Goal: Transaction & Acquisition: Purchase product/service

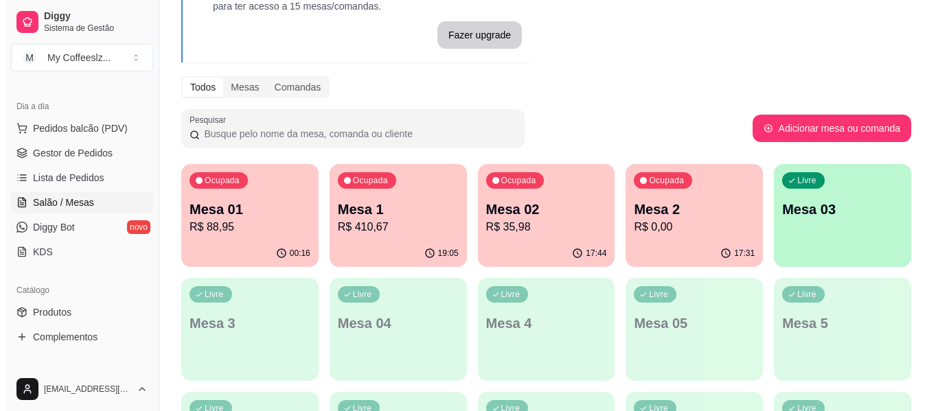
scroll to position [137, 0]
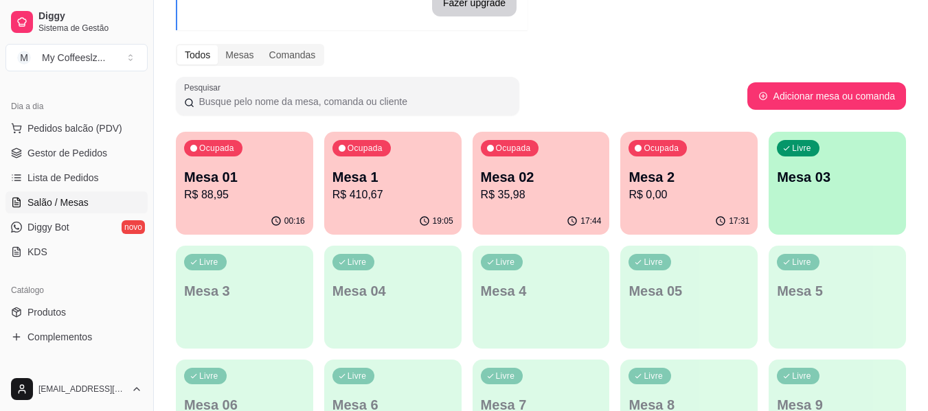
click at [682, 181] on p "Mesa 2" at bounding box center [688, 177] width 121 height 19
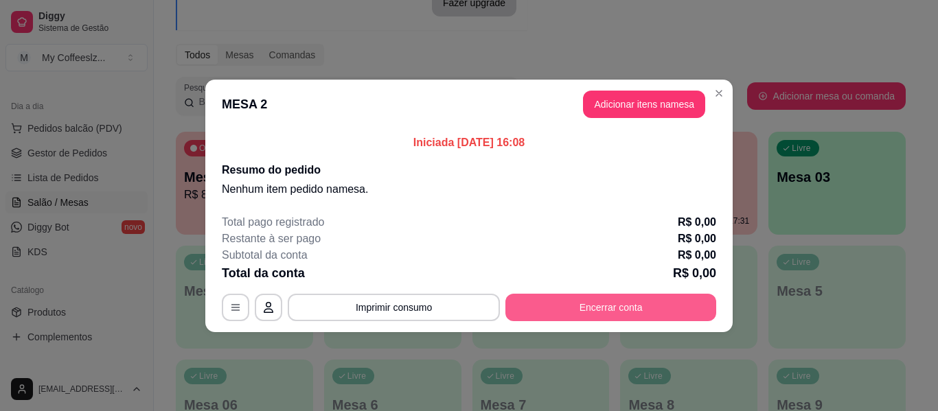
click at [575, 305] on button "Encerrar conta" at bounding box center [610, 307] width 211 height 27
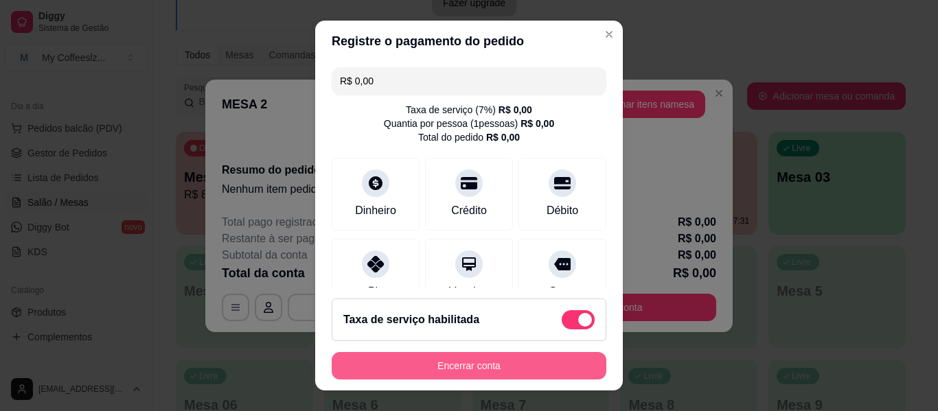
click at [536, 363] on button "Encerrar conta" at bounding box center [469, 365] width 275 height 27
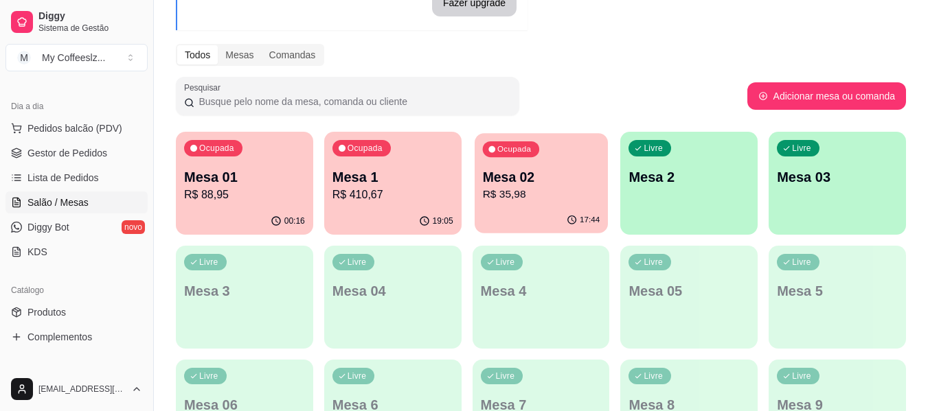
click at [523, 198] on p "R$ 35,98" at bounding box center [540, 195] width 117 height 16
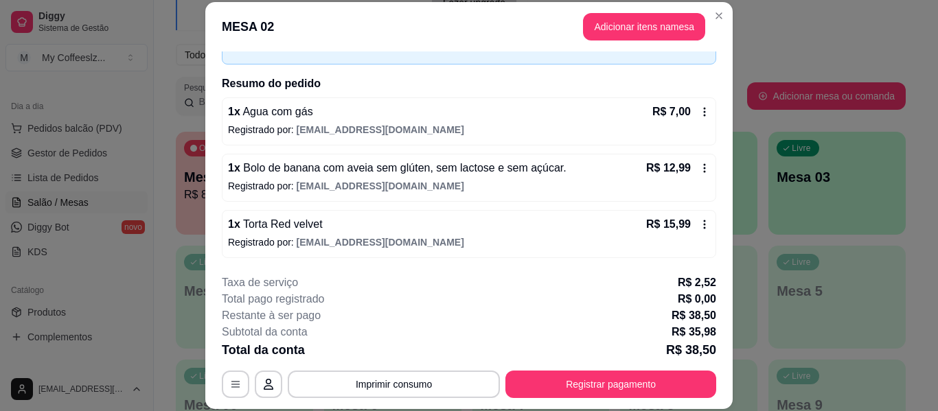
scroll to position [15, 0]
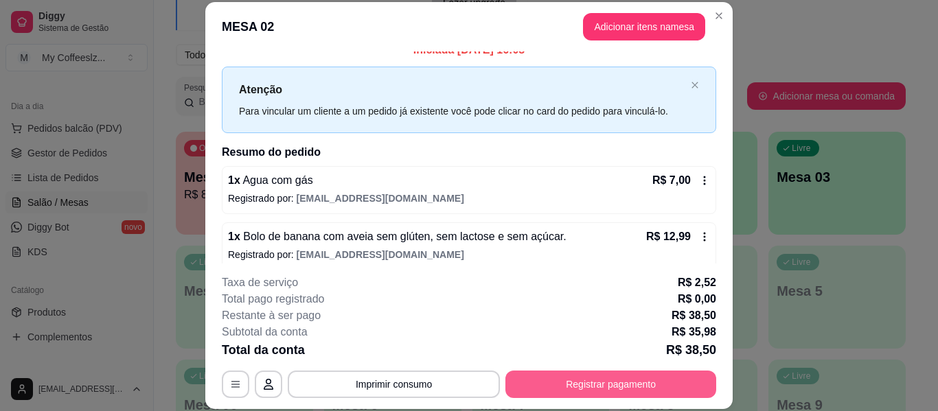
click at [557, 380] on button "Registrar pagamento" at bounding box center [610, 384] width 211 height 27
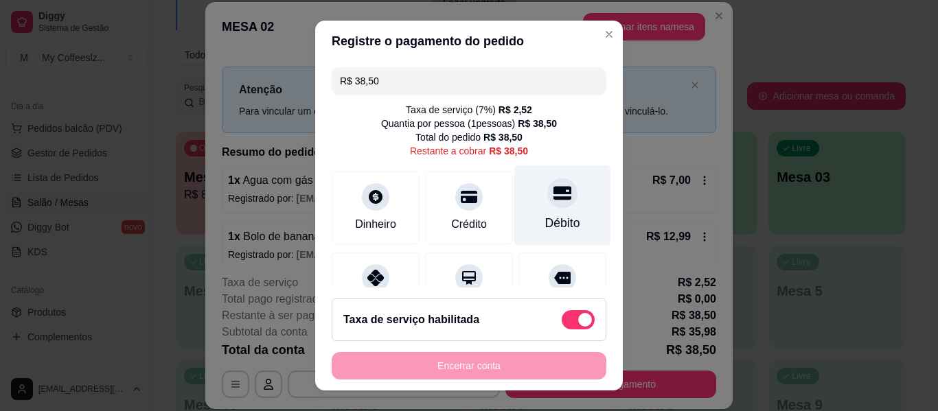
click at [518, 227] on div "Débito" at bounding box center [562, 206] width 97 height 80
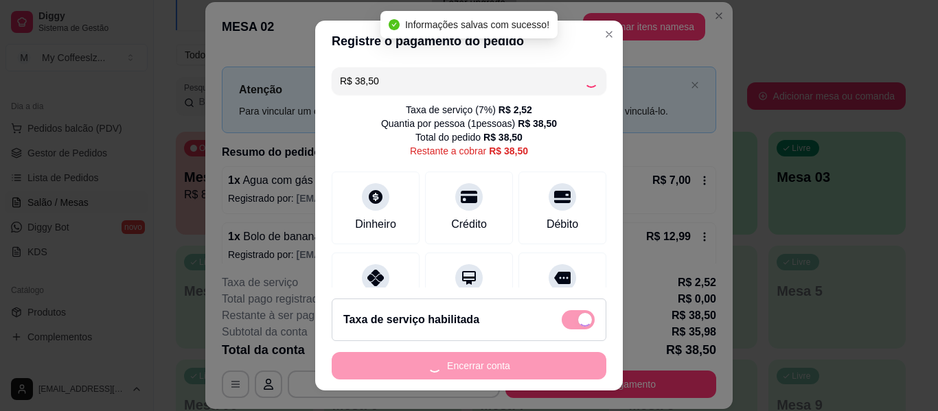
type input "R$ 0,00"
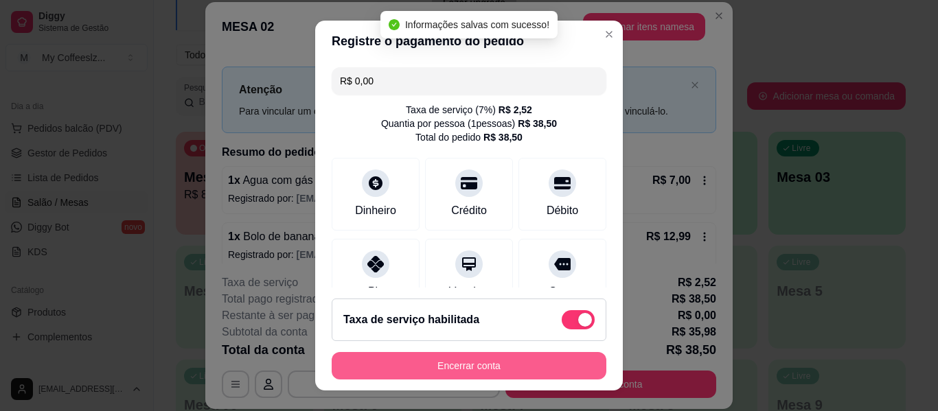
click at [471, 374] on button "Encerrar conta" at bounding box center [469, 365] width 275 height 27
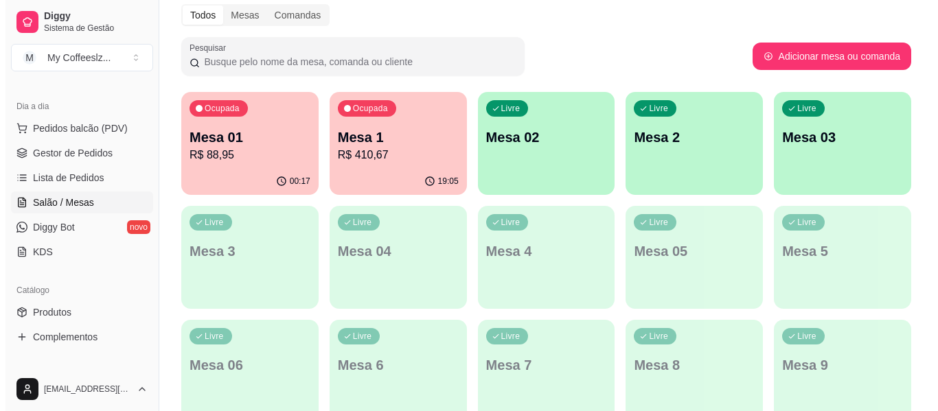
scroll to position [221, 0]
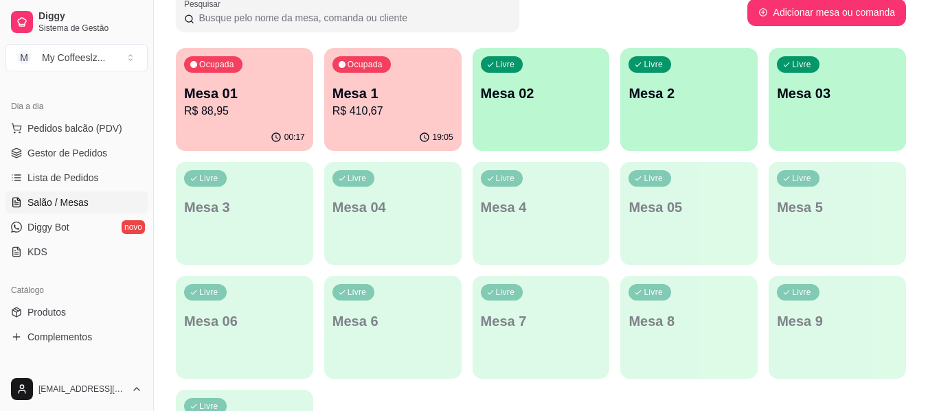
click at [559, 269] on div "Ocupada Mesa 01 R$ 88,95 00:17 Ocupada Mesa 1 R$ 410,67 19:05 Livre Mesa 02 Liv…" at bounding box center [541, 270] width 730 height 445
click at [247, 106] on p "R$ 88,95" at bounding box center [244, 111] width 121 height 16
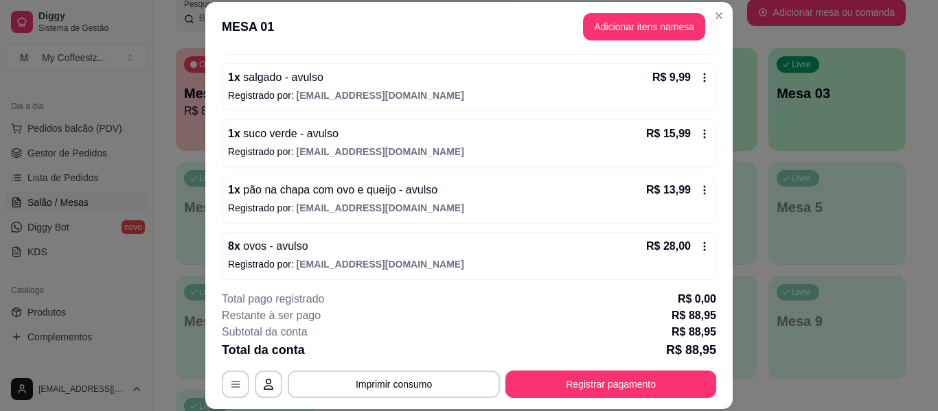
scroll to position [293, 0]
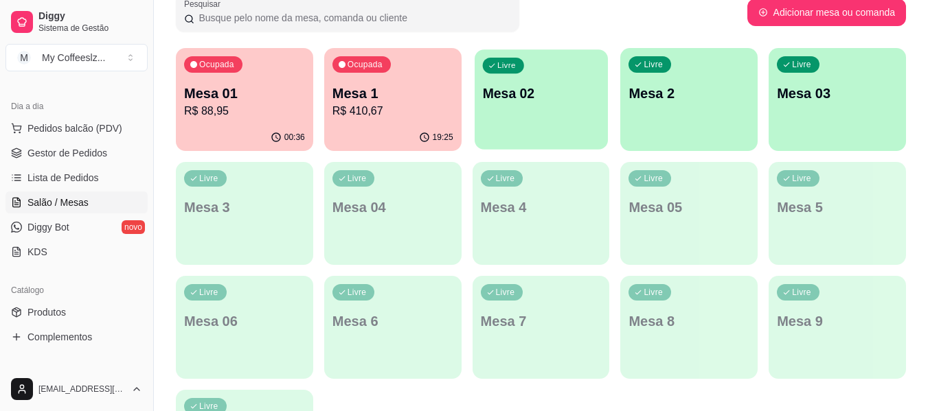
click at [572, 105] on div "Livre Mesa 02" at bounding box center [541, 91] width 133 height 84
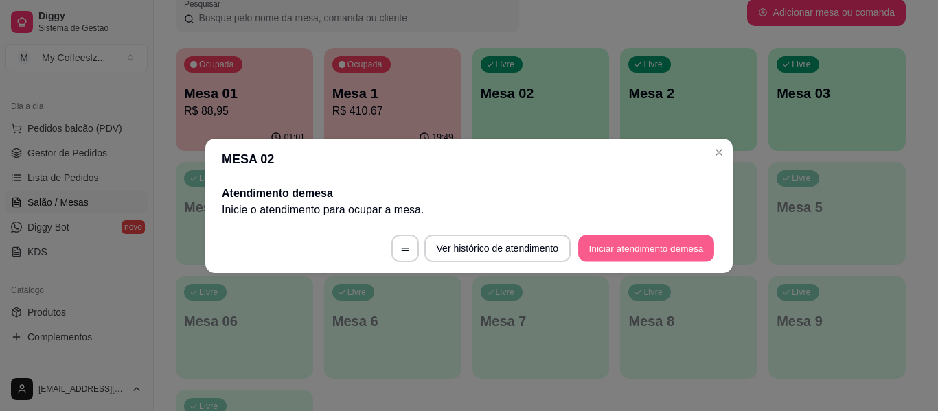
click at [627, 235] on button "Iniciar atendimento de mesa" at bounding box center [646, 248] width 136 height 27
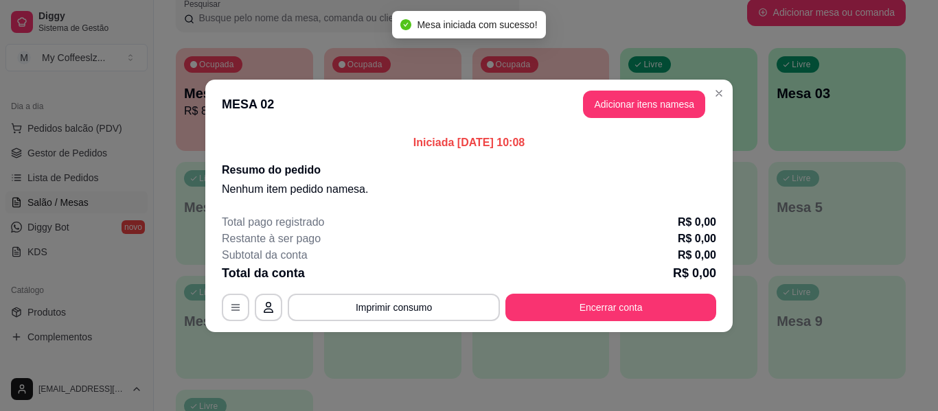
click at [623, 87] on header "MESA 02 Adicionar itens na mesa" at bounding box center [468, 104] width 527 height 49
click at [621, 100] on button "Adicionar itens na mesa" at bounding box center [644, 104] width 122 height 27
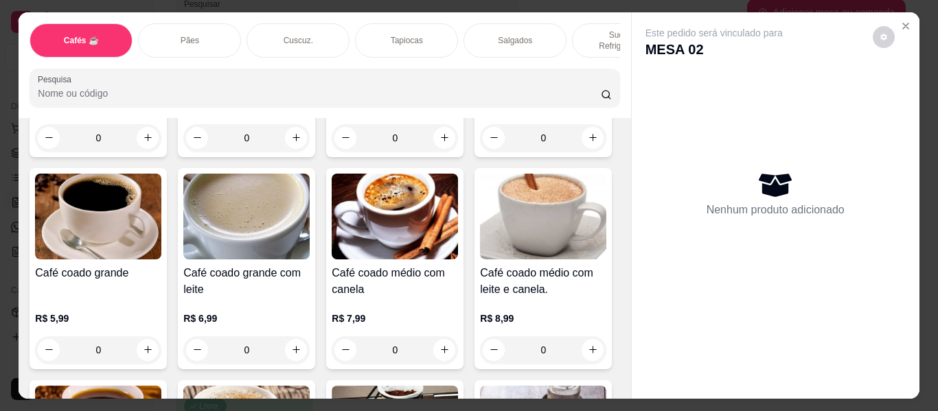
scroll to position [275, 0]
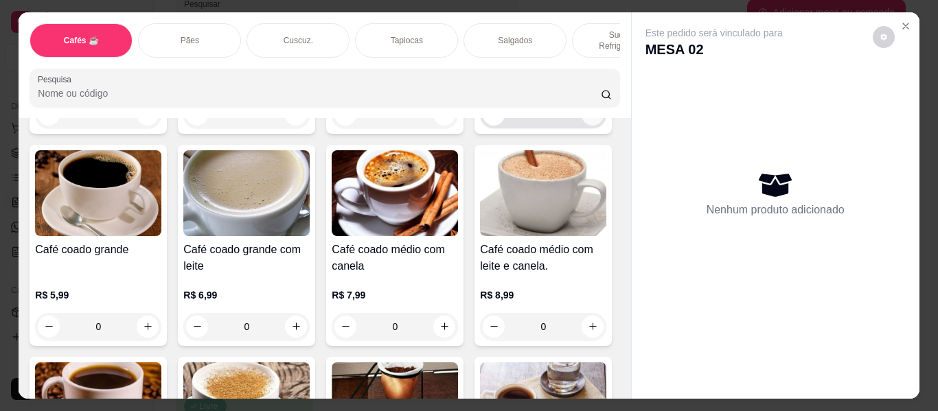
click at [582, 126] on button "increase-product-quantity" at bounding box center [593, 115] width 22 height 22
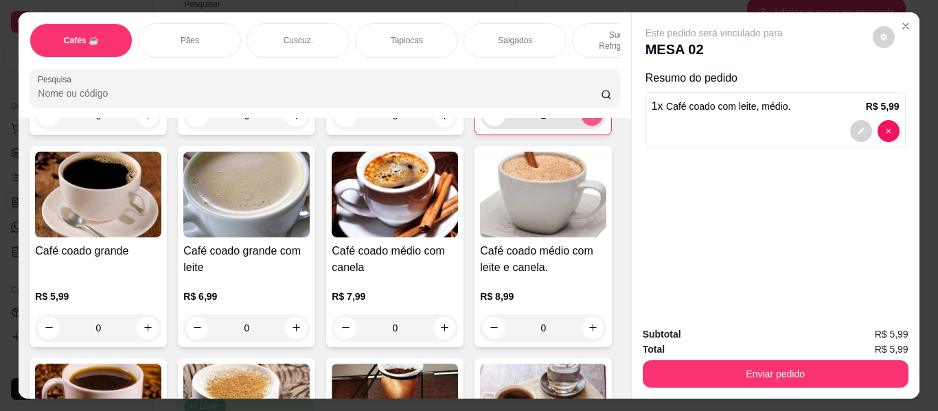
click at [582, 126] on button "increase-product-quantity" at bounding box center [592, 114] width 21 height 21
type input "2"
click at [586, 30] on p "Sucos e Refrigerantes" at bounding box center [624, 41] width 80 height 22
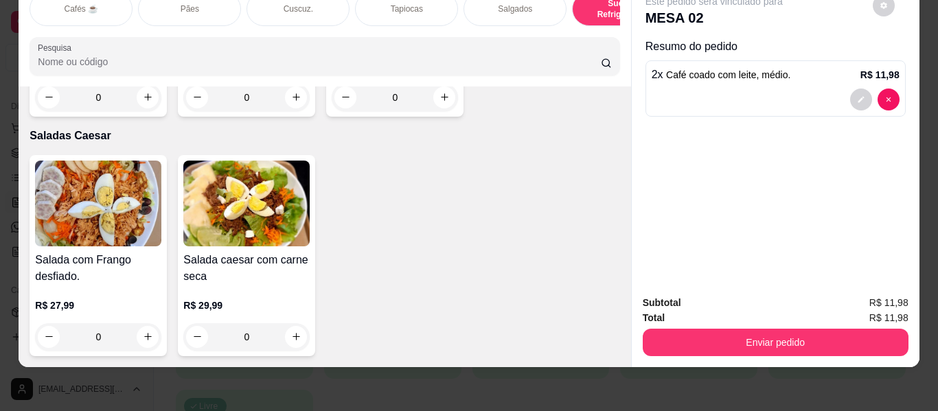
scroll to position [7917, 0]
type input "2"
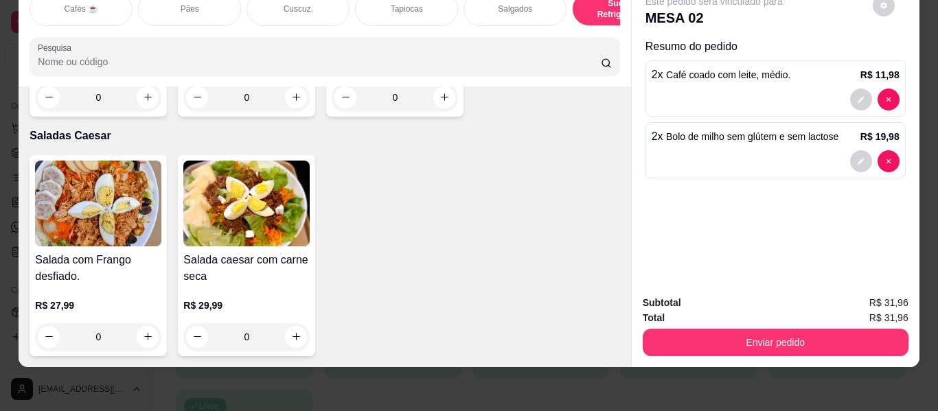
scroll to position [7918, 0]
click at [296, 3] on p "Cuscuz." at bounding box center [299, 8] width 30 height 11
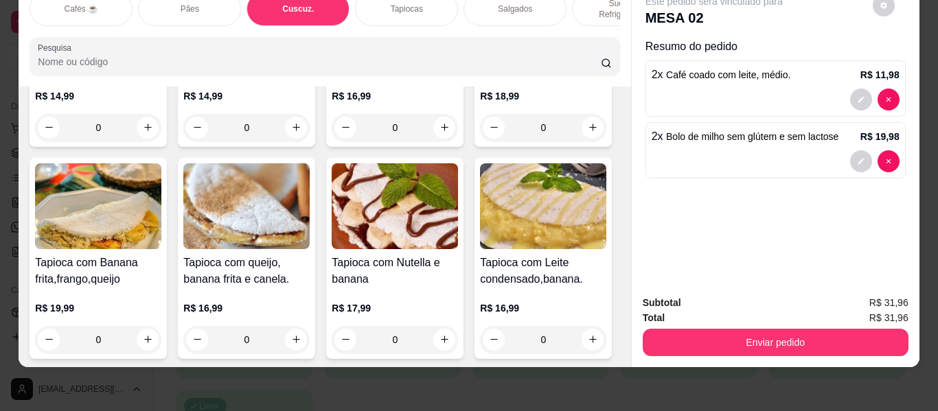
scroll to position [32, 0]
click at [214, 0] on div "Pães" at bounding box center [189, 9] width 103 height 34
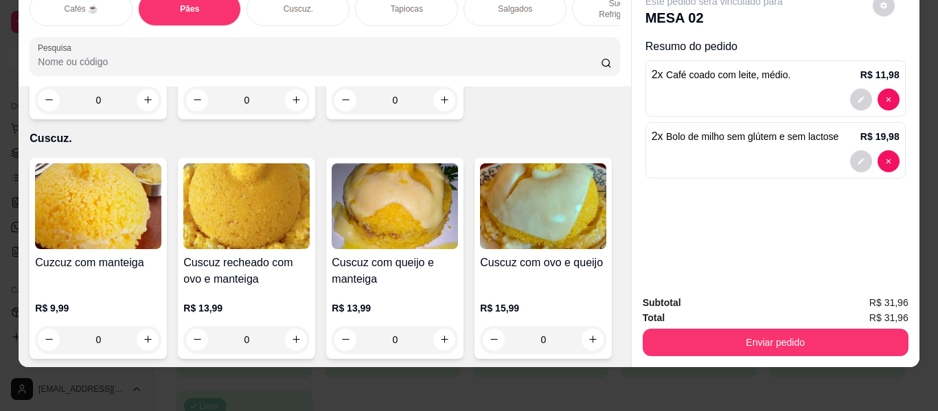
type input "1"
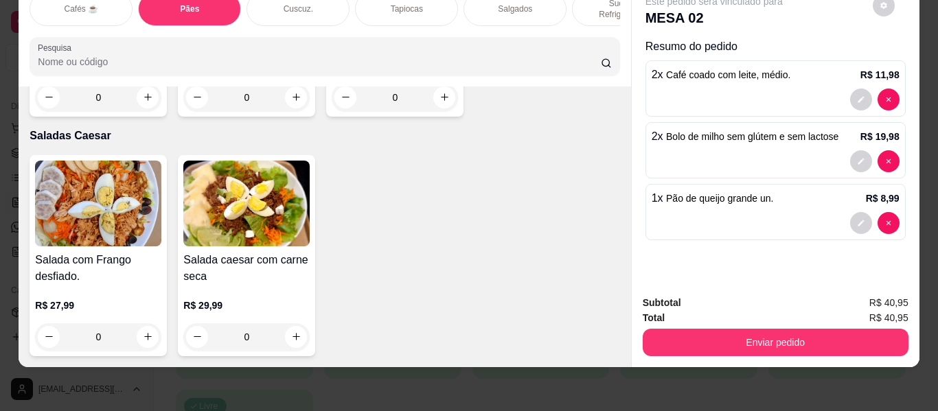
scroll to position [7771, 0]
type input "1"
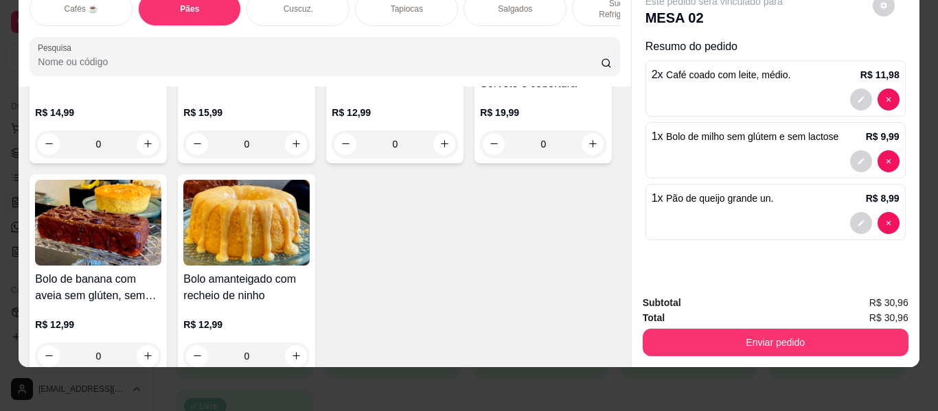
scroll to position [4629, 0]
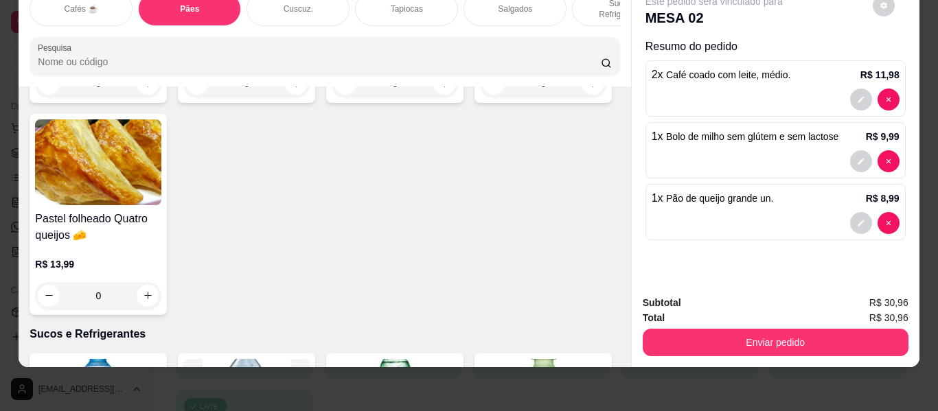
click at [653, 137] on div "Este pedido será vinculado para MESA 02 Resumo do pedido 2 x Café coado com lei…" at bounding box center [776, 133] width 288 height 304
click at [653, 137] on div "1 x Bolo de milho sem glútem e sem lactose R$ 9,99" at bounding box center [776, 150] width 260 height 56
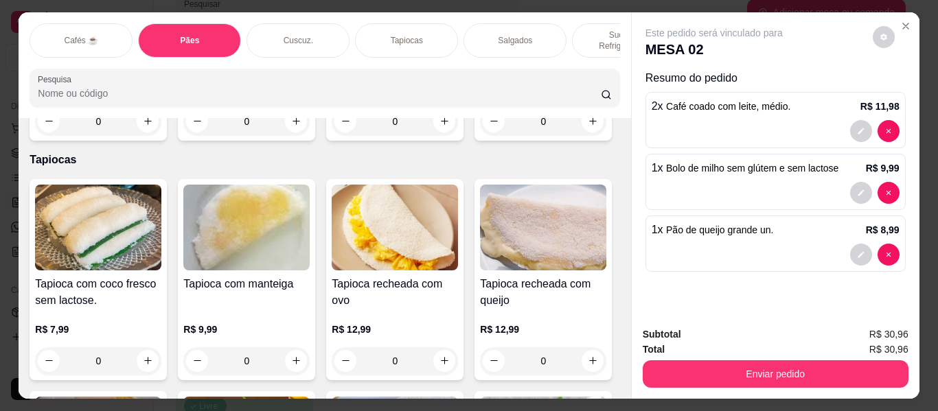
scroll to position [3050, 0]
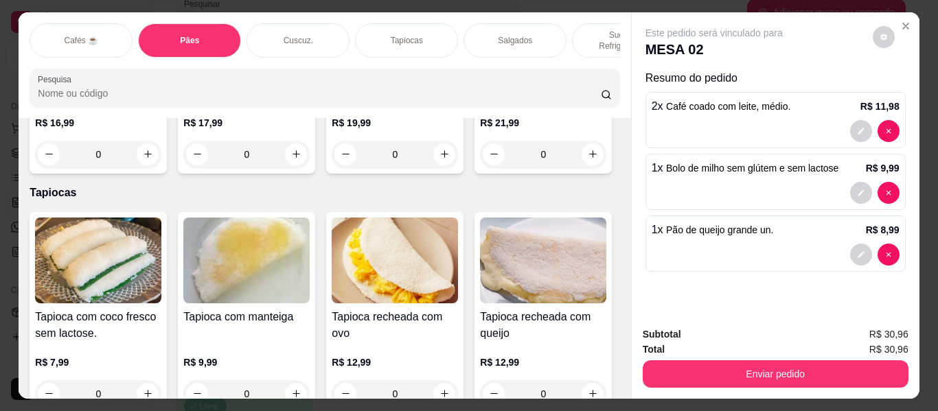
click at [83, 35] on p "Cafés ☕" at bounding box center [81, 40] width 34 height 11
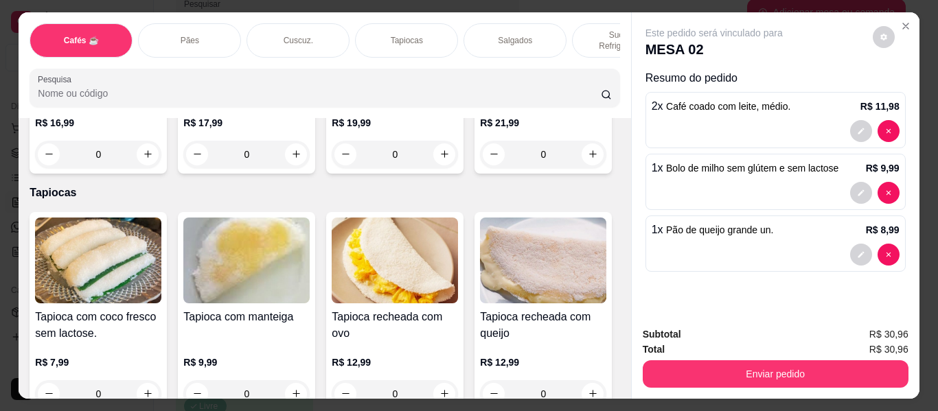
scroll to position [37, 0]
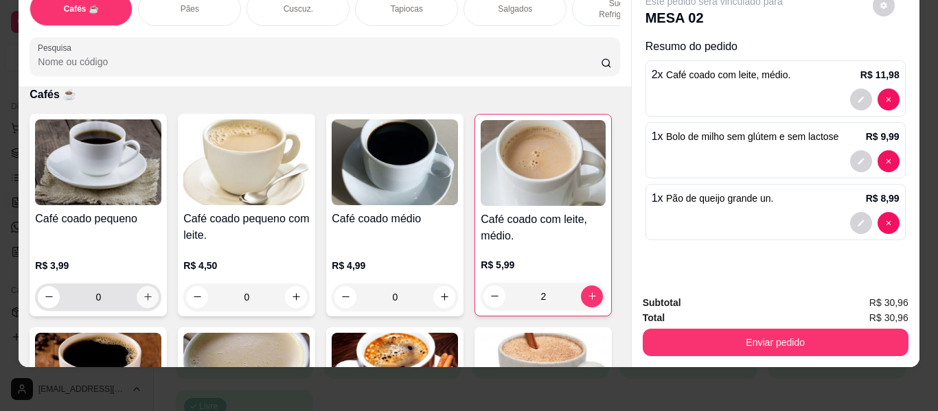
click at [143, 286] on button "increase-product-quantity" at bounding box center [148, 297] width 22 height 22
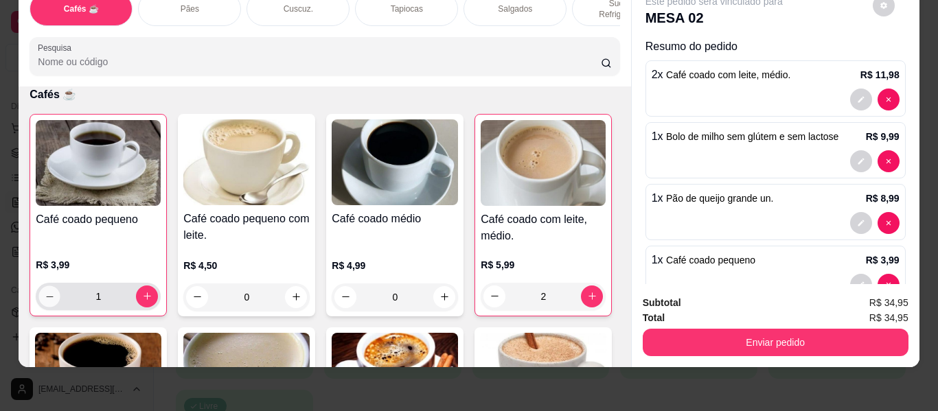
click at [46, 286] on button "decrease-product-quantity" at bounding box center [49, 296] width 21 height 21
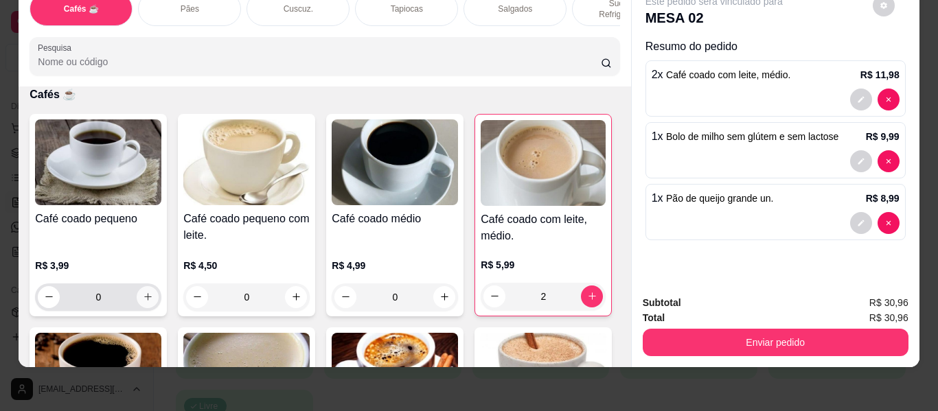
click at [143, 292] on icon "increase-product-quantity" at bounding box center [148, 297] width 10 height 10
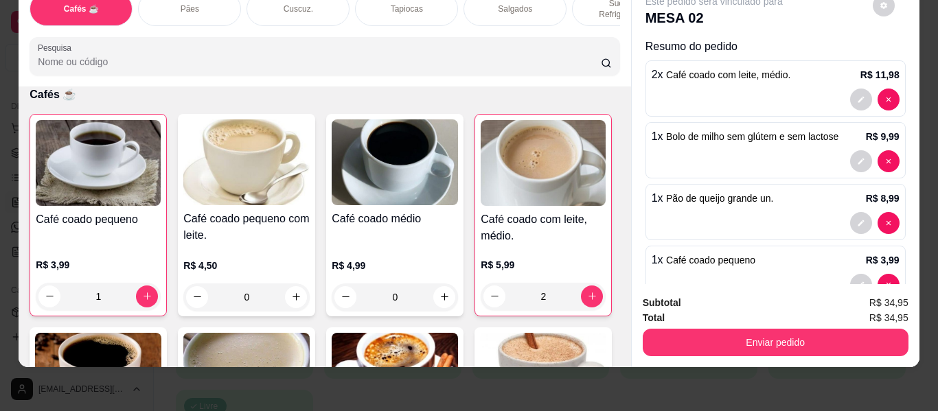
click at [871, 262] on div "1 x Café coado pequeno R$ 3,99" at bounding box center [776, 274] width 260 height 56
type input "0"
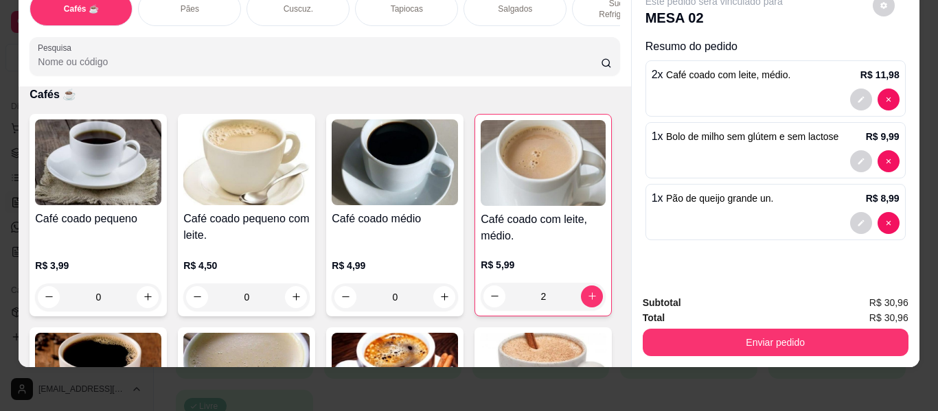
scroll to position [0, 0]
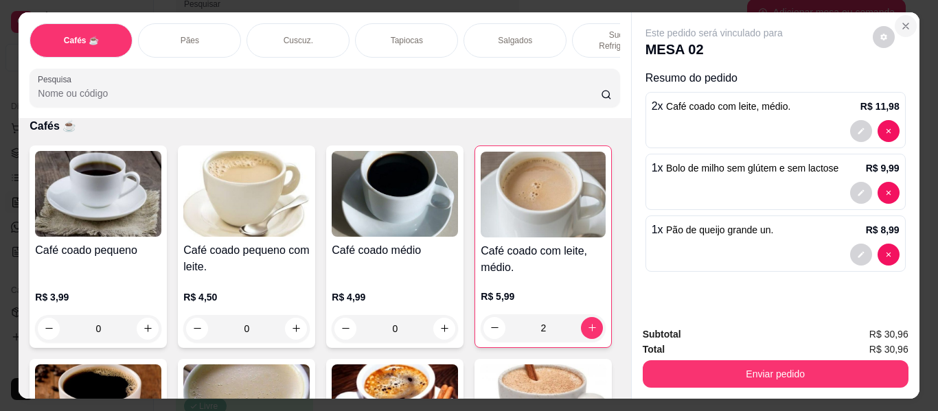
click at [901, 21] on icon "Close" at bounding box center [905, 26] width 11 height 11
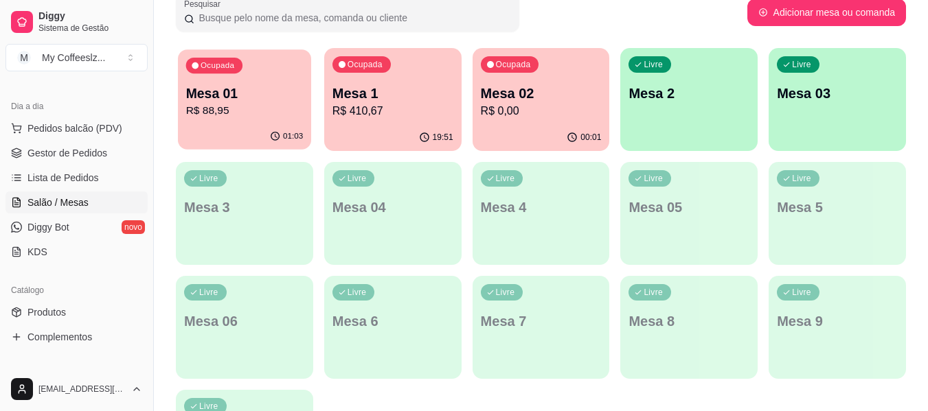
click at [227, 117] on p "R$ 88,95" at bounding box center [244, 111] width 117 height 16
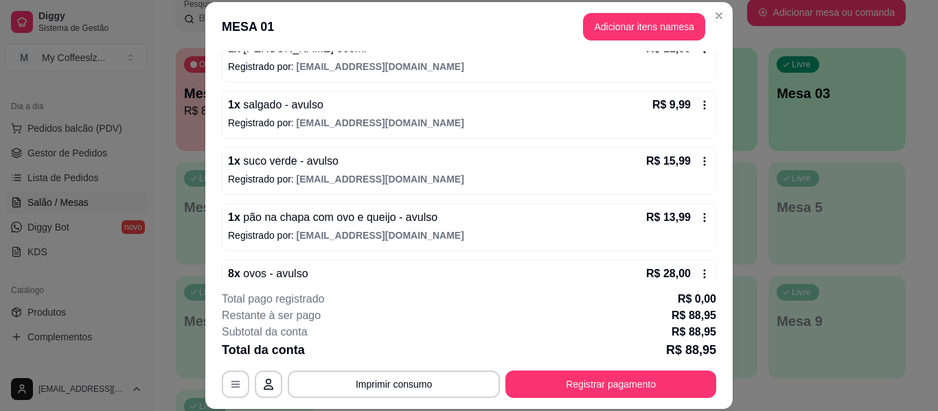
scroll to position [293, 0]
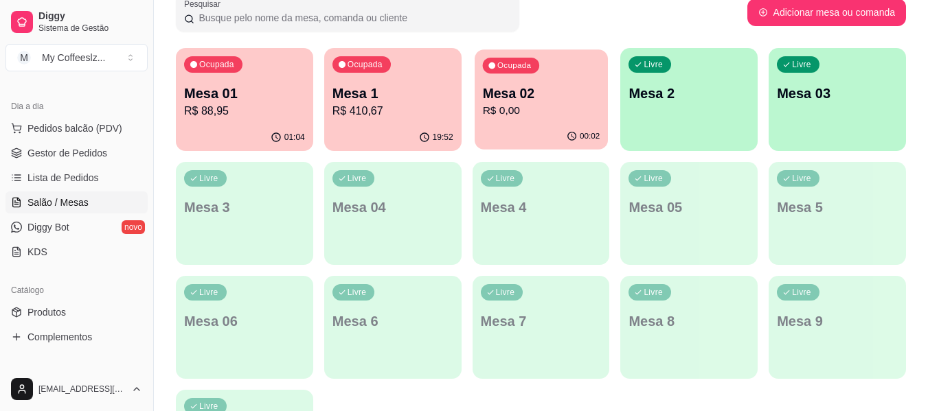
click at [526, 132] on div "00:02" at bounding box center [541, 137] width 133 height 26
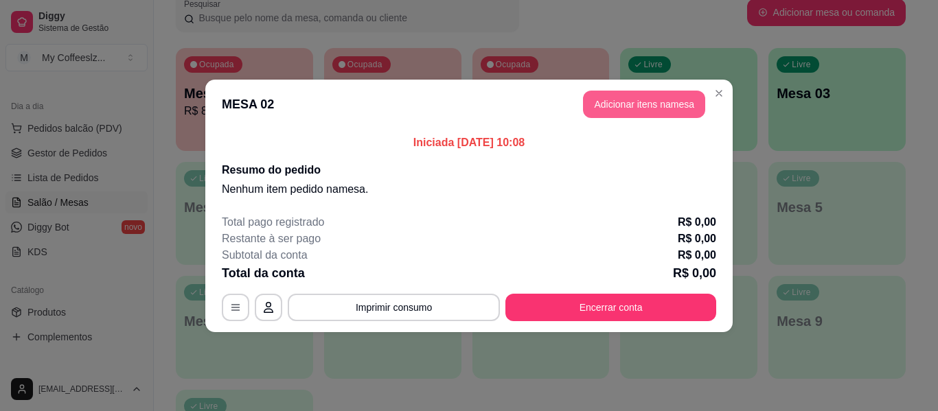
click at [592, 109] on button "Adicionar itens na mesa" at bounding box center [644, 104] width 122 height 27
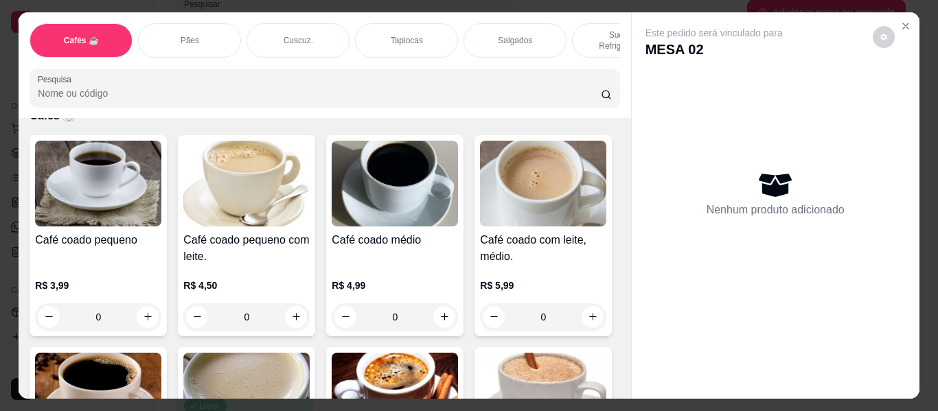
scroll to position [137, 0]
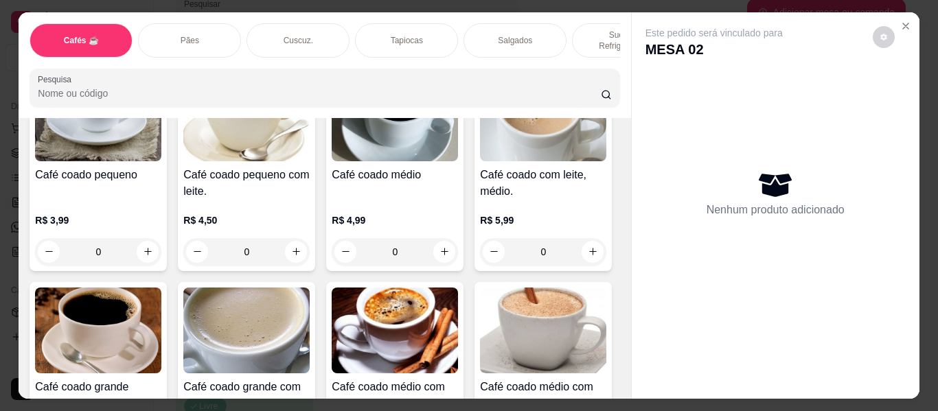
click at [574, 34] on div "Sucos e Refrigerantes" at bounding box center [623, 40] width 103 height 34
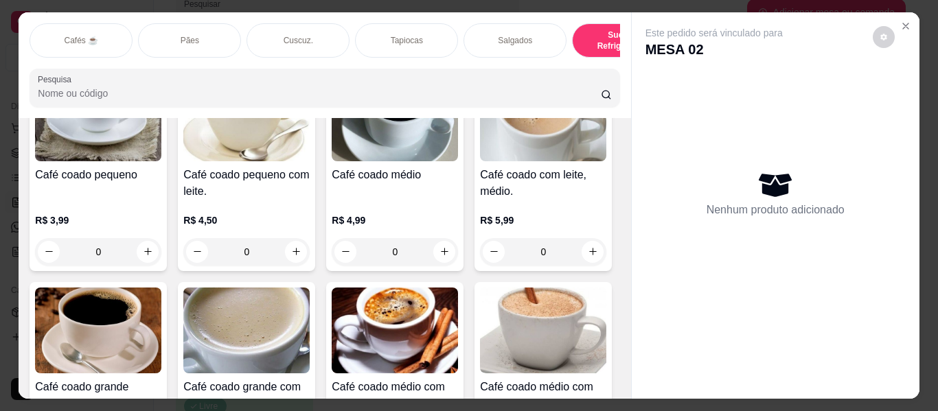
scroll to position [37, 0]
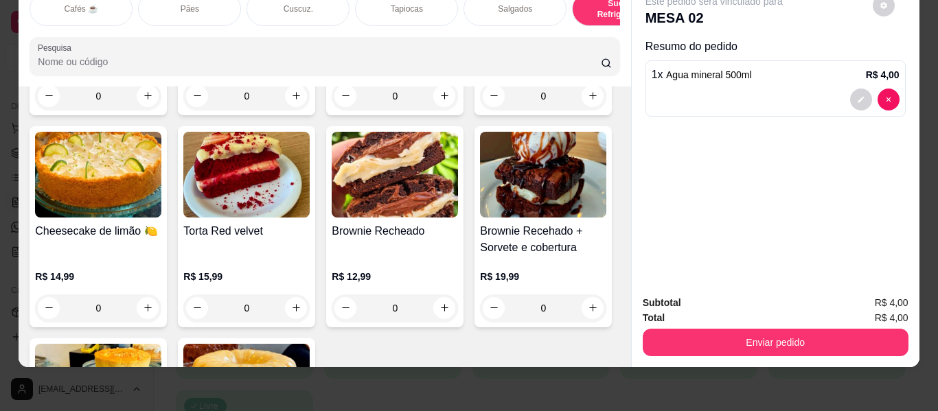
type input "3"
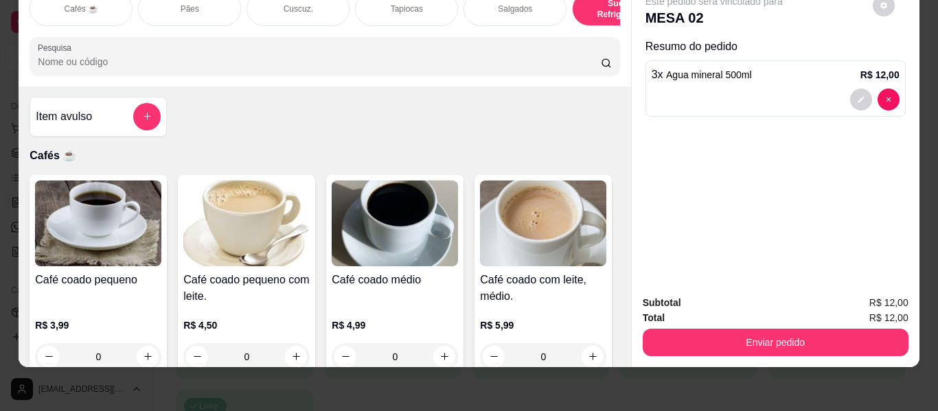
scroll to position [0, 0]
click at [143, 113] on icon "add-separate-item" at bounding box center [147, 117] width 10 height 10
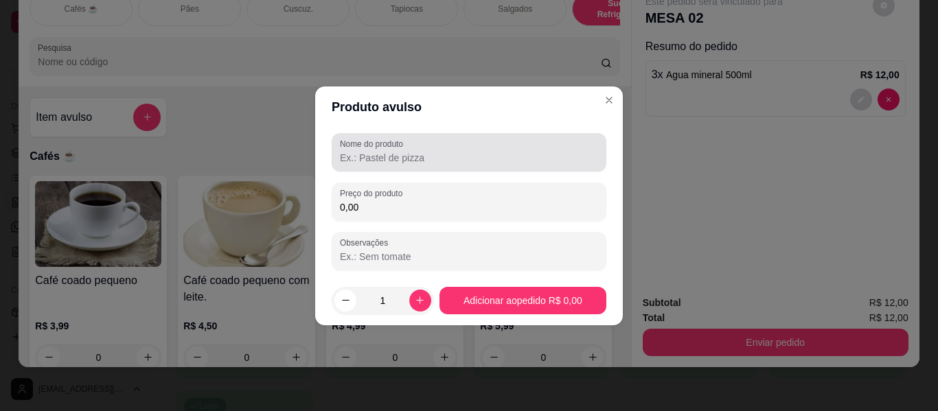
click at [372, 159] on input "Nome do produto" at bounding box center [469, 158] width 258 height 14
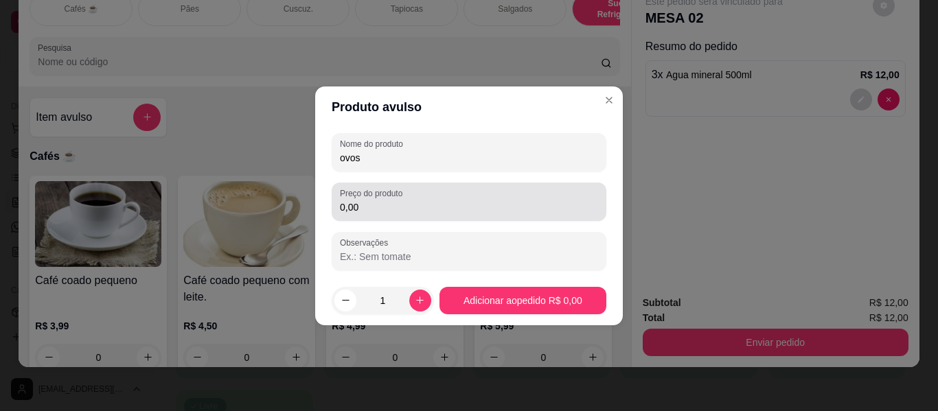
type input "ovos"
click at [385, 209] on input "0,00" at bounding box center [469, 208] width 258 height 14
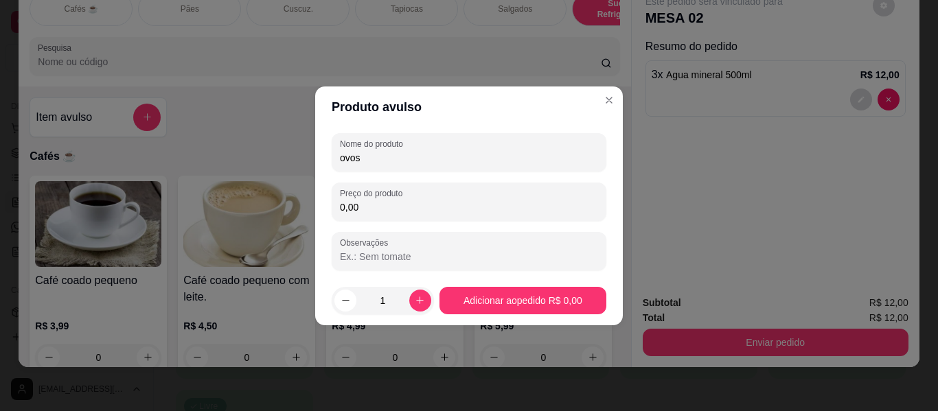
click at [385, 209] on input "0,00" at bounding box center [469, 208] width 258 height 14
type input "3,50"
click at [418, 293] on button "increase-product-quantity" at bounding box center [420, 301] width 22 height 22
type input "2"
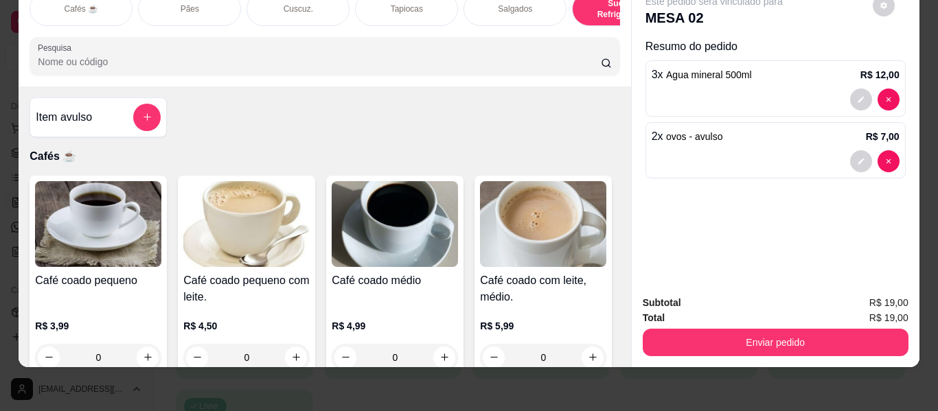
click at [484, 4] on div "Salgados" at bounding box center [515, 9] width 103 height 34
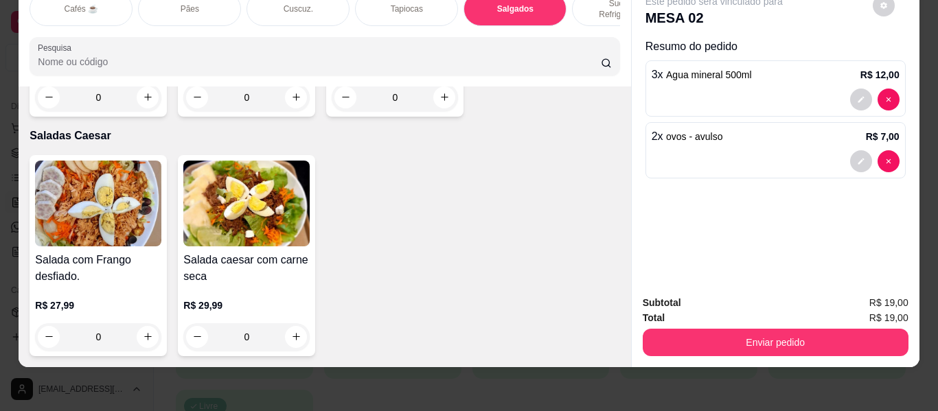
scroll to position [8145, 0]
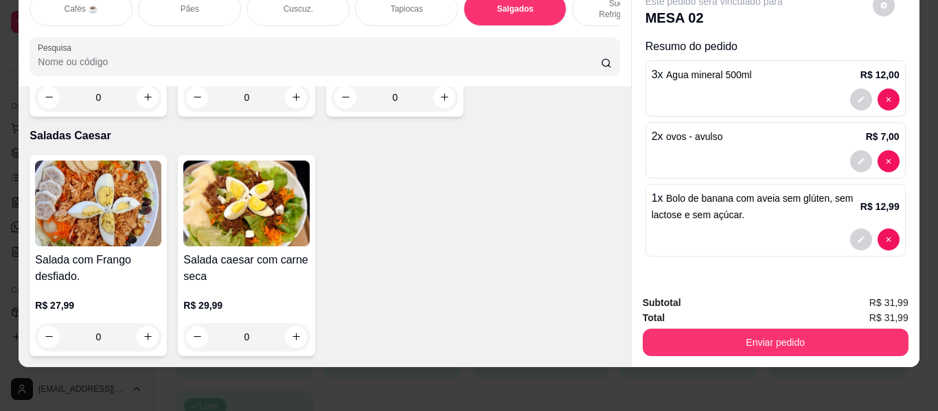
type input "2"
click at [291, 103] on icon "increase-product-quantity" at bounding box center [296, 98] width 10 height 10
type input "1"
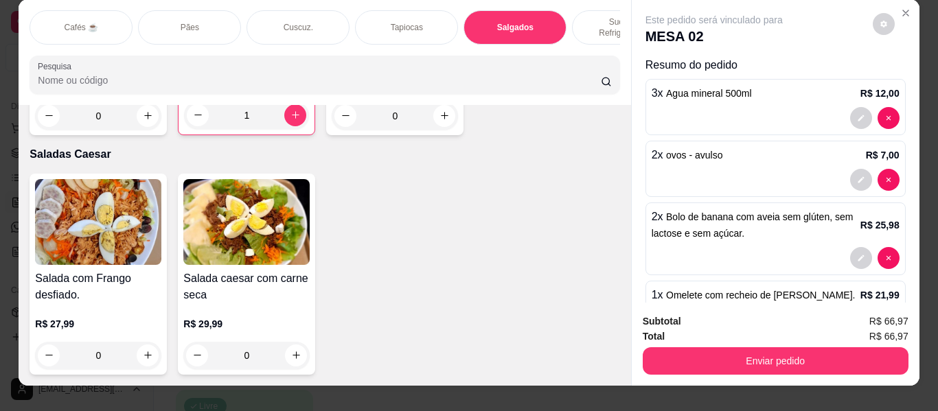
scroll to position [0, 0]
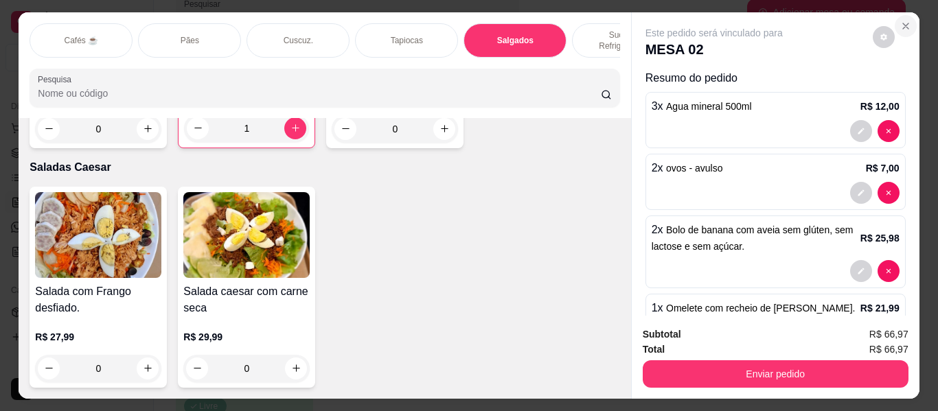
click at [903, 23] on icon "Close" at bounding box center [905, 25] width 5 height 5
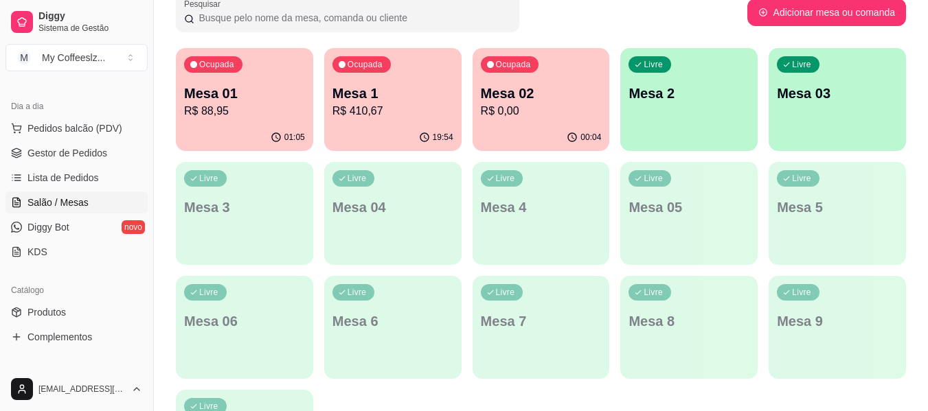
click at [573, 95] on p "Mesa 02" at bounding box center [541, 93] width 121 height 19
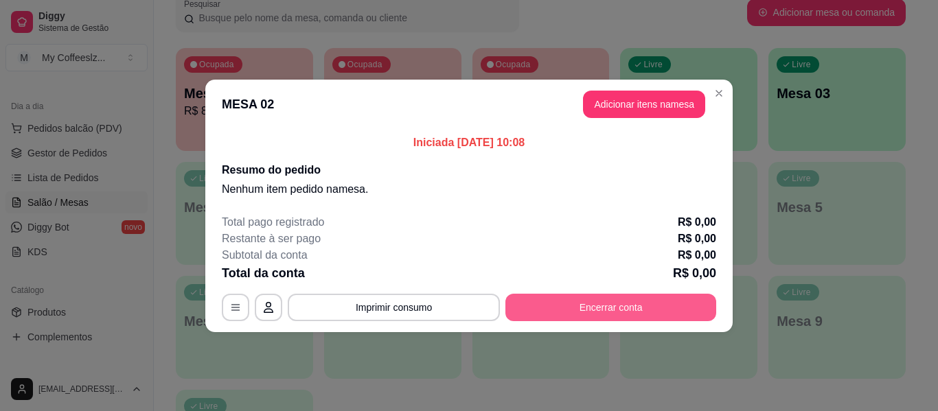
click at [537, 312] on button "Encerrar conta" at bounding box center [610, 307] width 211 height 27
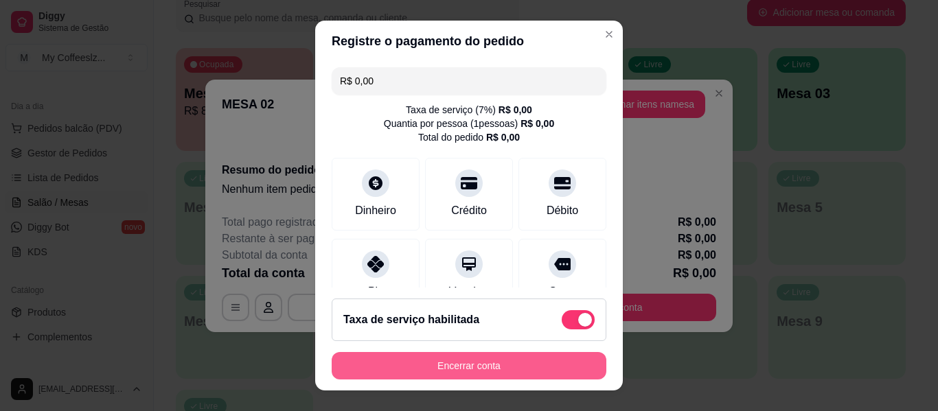
click at [538, 357] on button "Encerrar conta" at bounding box center [469, 365] width 275 height 27
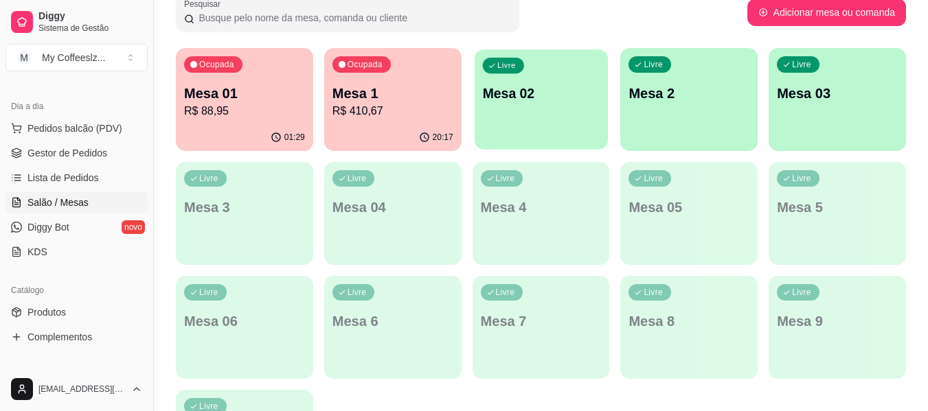
click at [550, 99] on p "Mesa 02" at bounding box center [540, 93] width 117 height 19
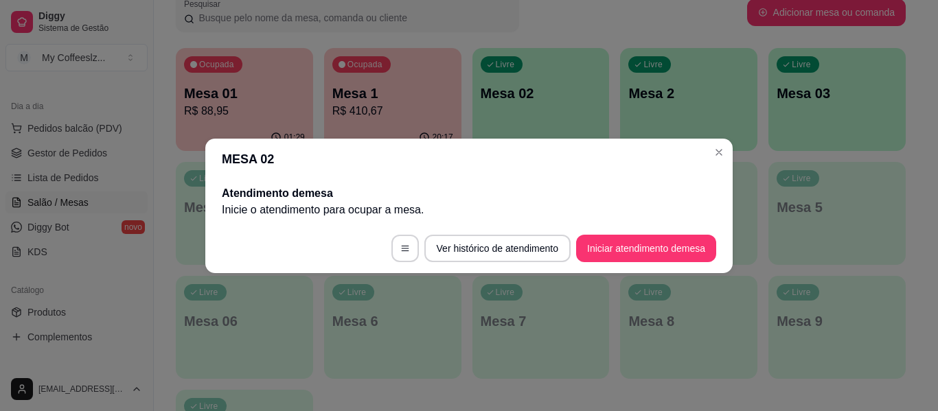
click at [643, 230] on footer "Ver histórico de atendimento Iniciar atendimento de mesa" at bounding box center [468, 248] width 527 height 49
click at [643, 242] on button "Iniciar atendimento de mesa" at bounding box center [646, 248] width 140 height 27
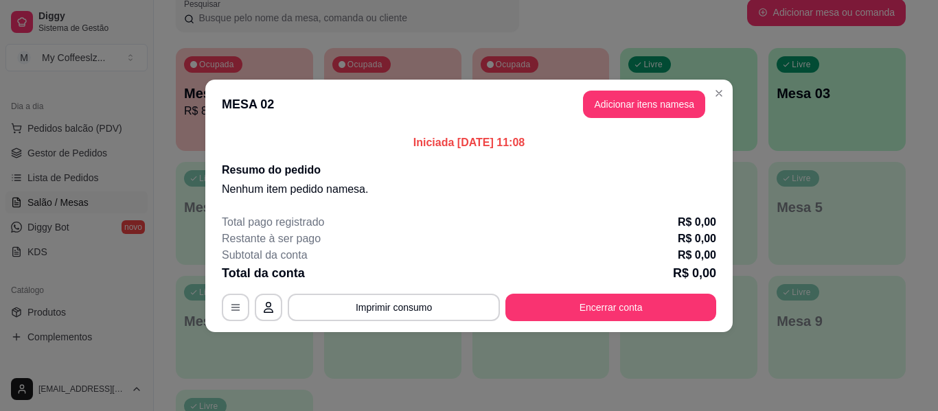
click at [643, 242] on div "Restante à ser pago R$ 0,00" at bounding box center [469, 239] width 494 height 16
click at [619, 106] on button "Adicionar itens na mesa" at bounding box center [644, 104] width 122 height 27
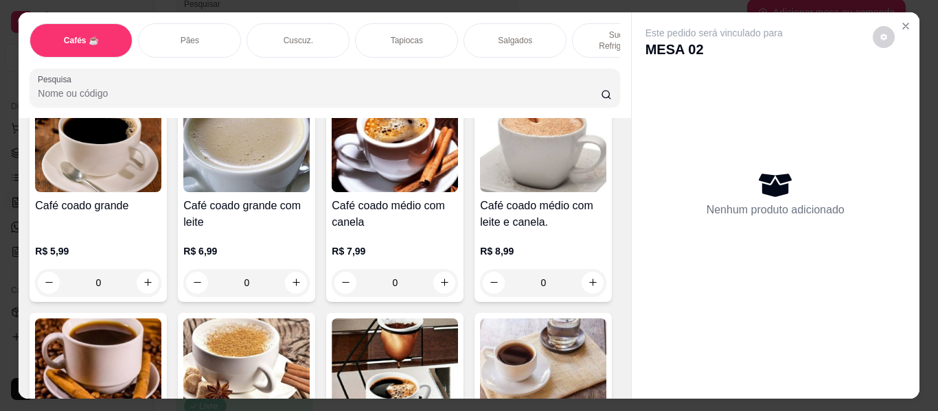
scroll to position [343, 0]
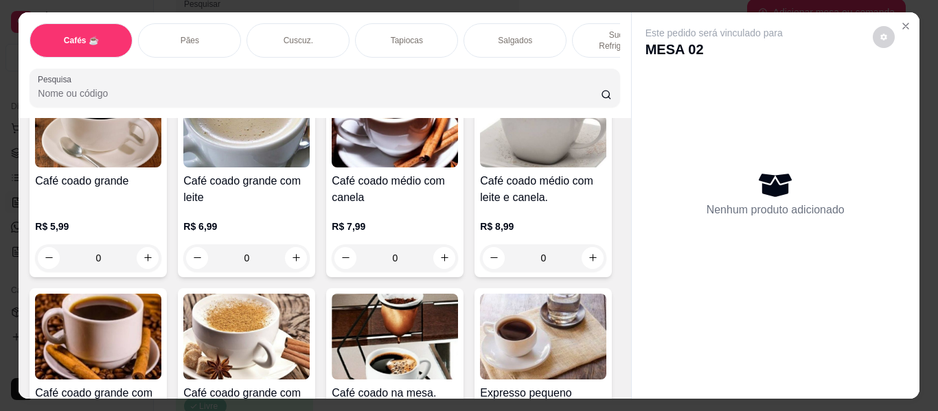
click at [588, 51] on icon "increase-product-quantity" at bounding box center [593, 46] width 10 height 10
type input "2"
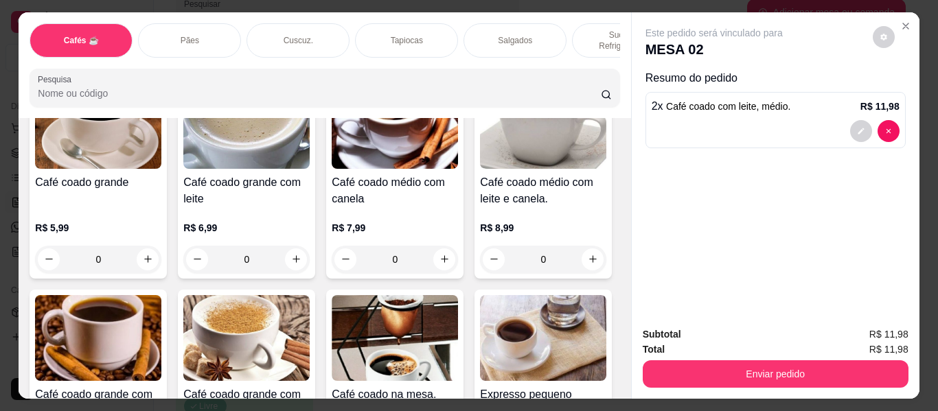
scroll to position [344, 0]
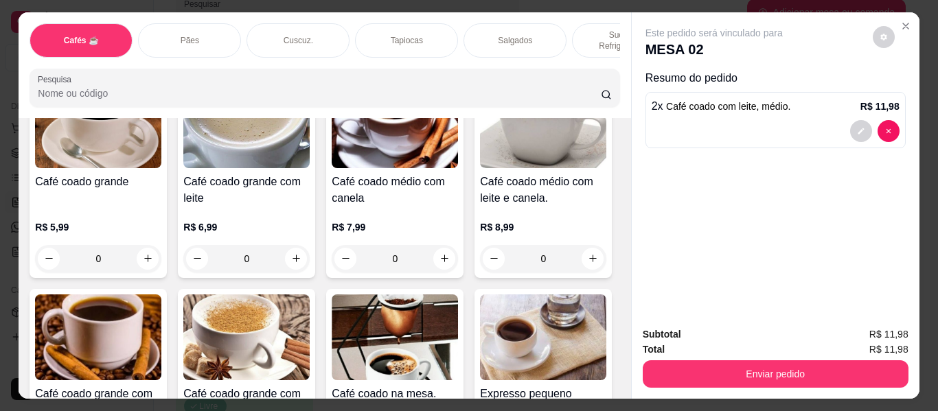
click at [364, 24] on div "Tapiocas" at bounding box center [406, 40] width 103 height 34
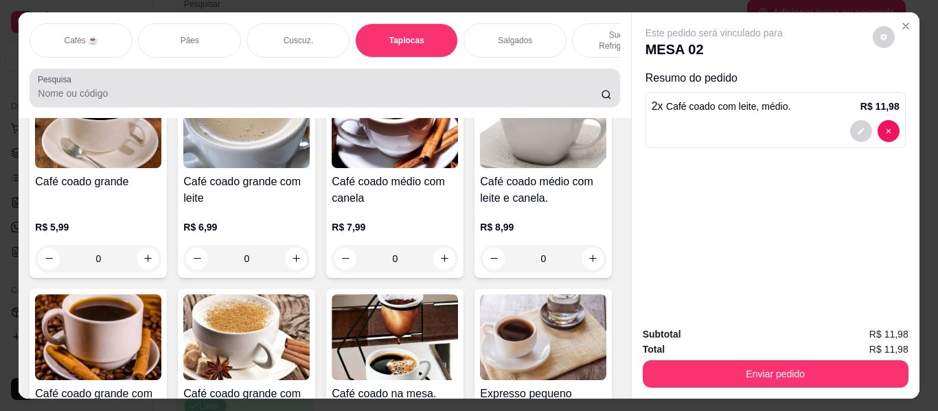
scroll to position [37, 0]
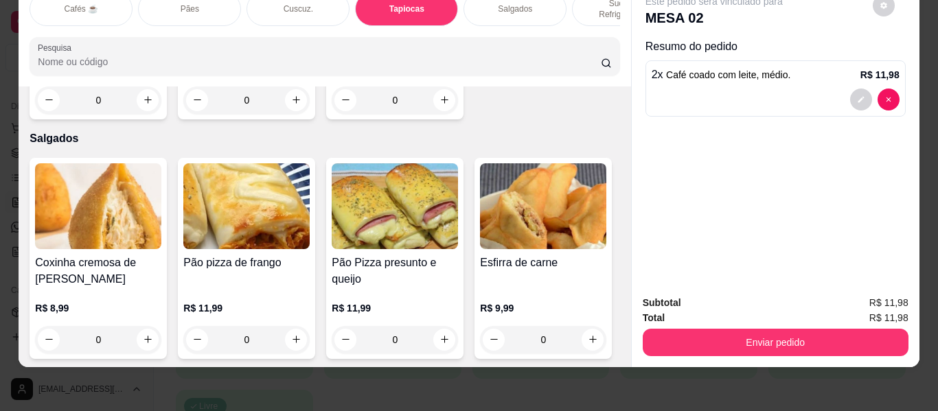
type input "2"
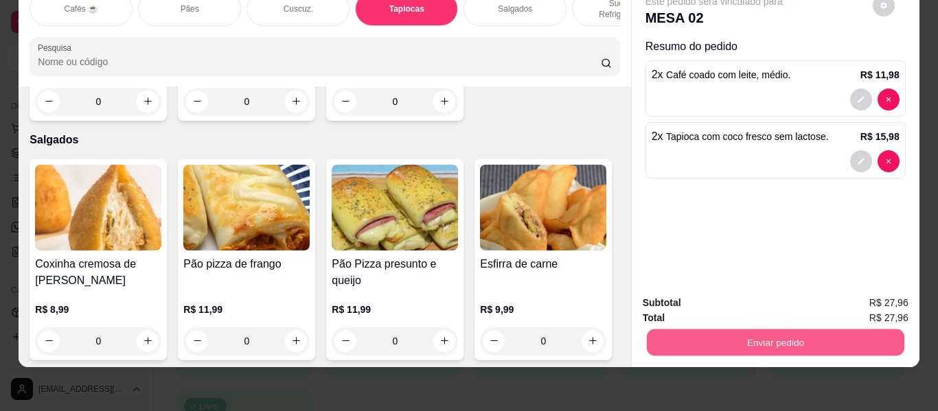
click at [680, 330] on button "Enviar pedido" at bounding box center [775, 343] width 258 height 27
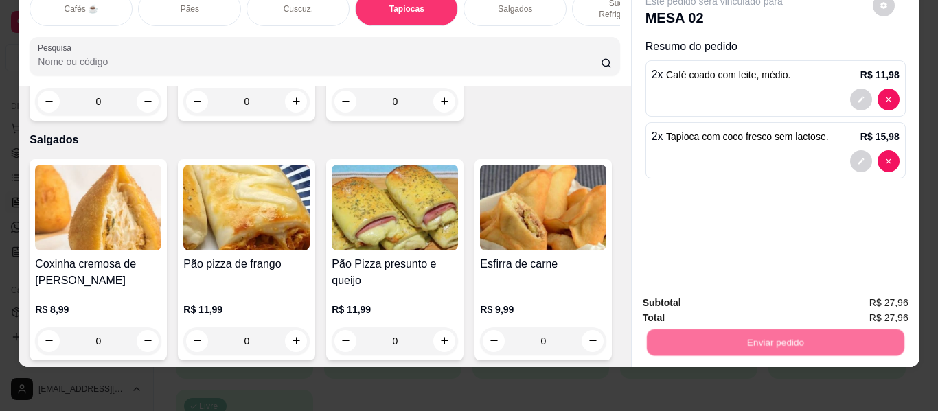
click at [678, 298] on button "Não registrar e enviar pedido" at bounding box center [730, 299] width 143 height 26
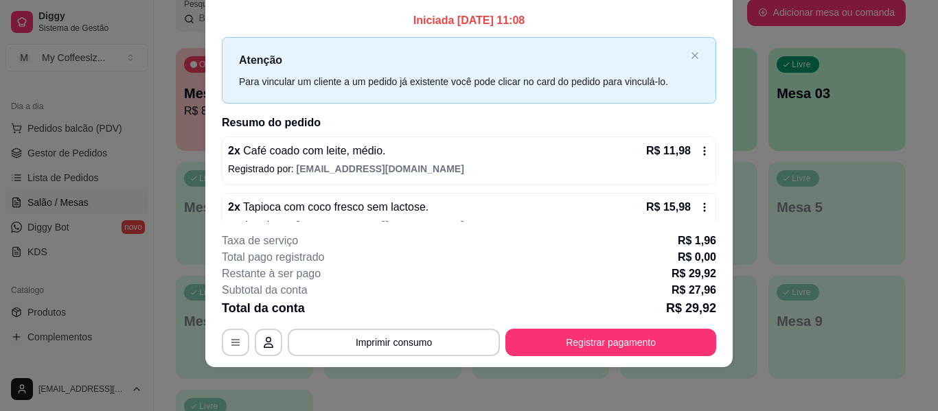
scroll to position [0, 0]
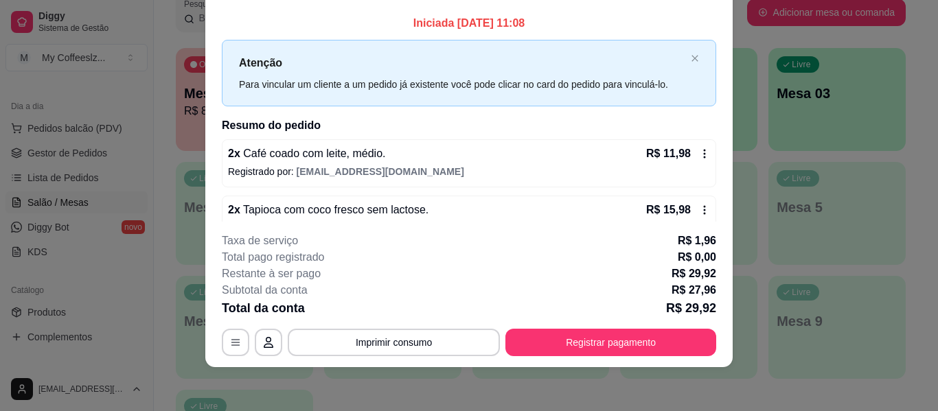
click at [365, 104] on div "Atenção Para vincular um cliente a um pedido já existente você pode clicar no c…" at bounding box center [469, 73] width 494 height 67
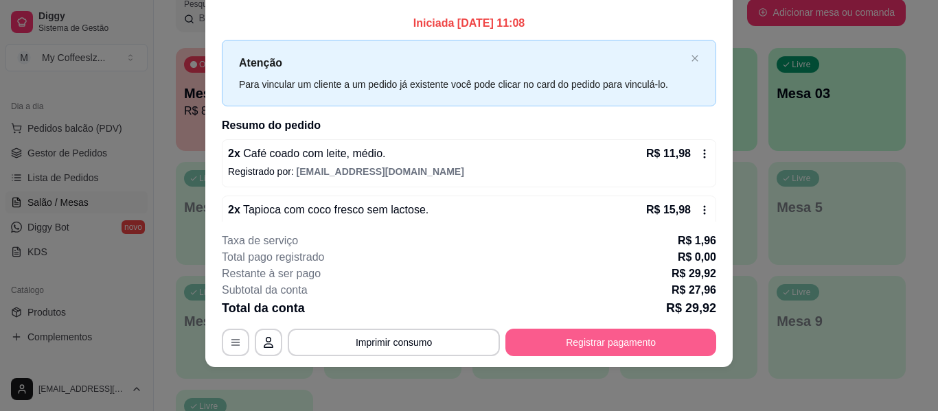
click at [542, 341] on button "Registrar pagamento" at bounding box center [610, 342] width 211 height 27
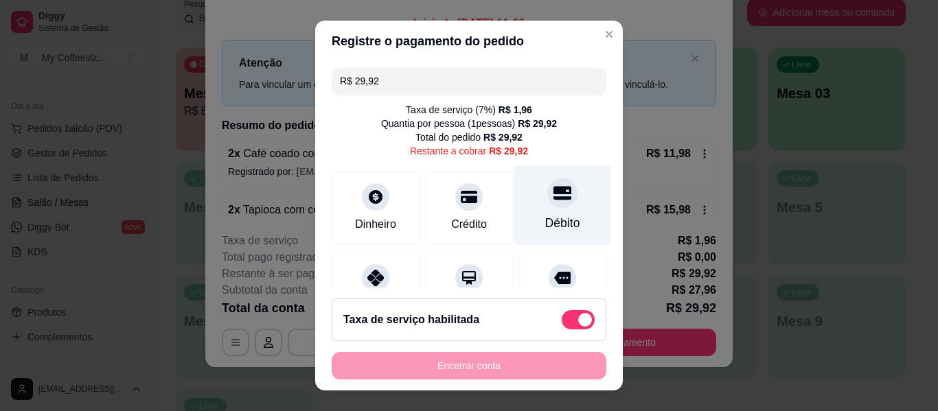
click at [545, 222] on div "Débito" at bounding box center [562, 223] width 35 height 18
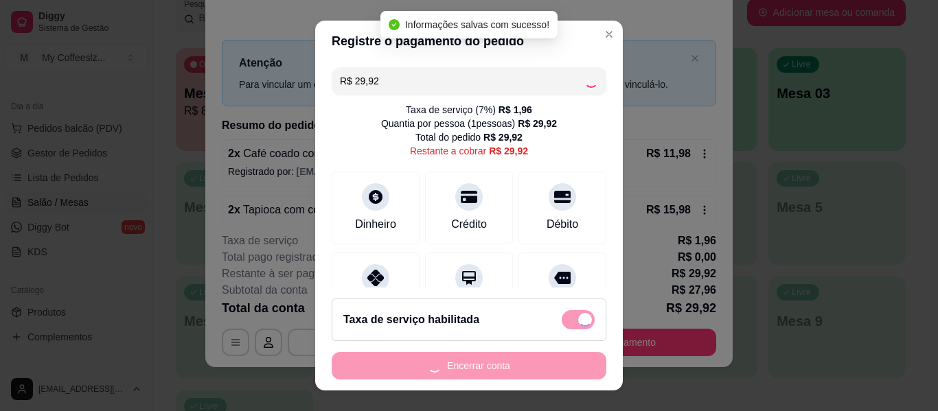
type input "R$ 0,00"
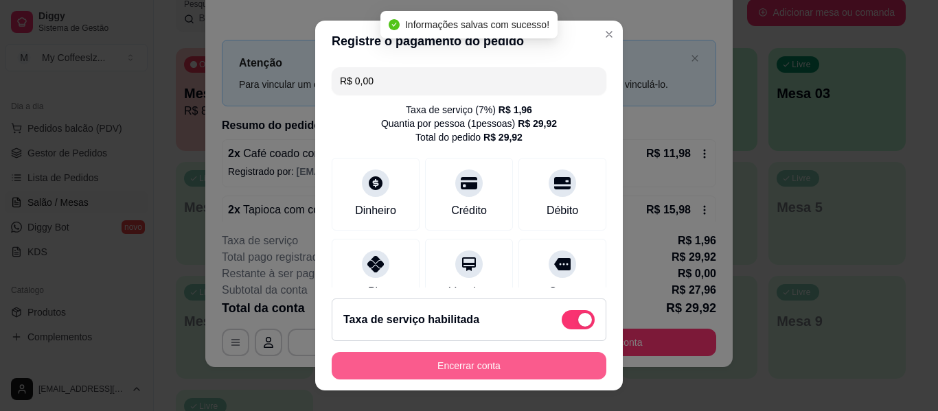
click at [441, 369] on button "Encerrar conta" at bounding box center [469, 365] width 275 height 27
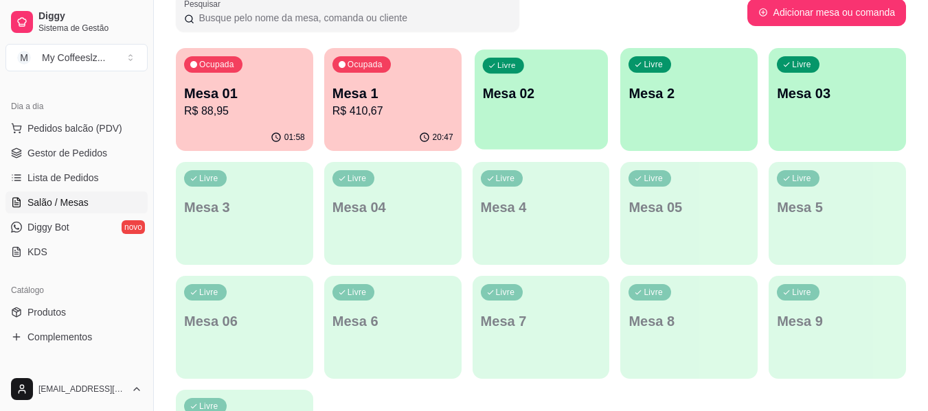
click at [538, 115] on div "Livre Mesa 02" at bounding box center [541, 91] width 133 height 84
click at [547, 122] on div "Livre Mesa 02" at bounding box center [541, 91] width 133 height 84
